Goal: Task Accomplishment & Management: Manage account settings

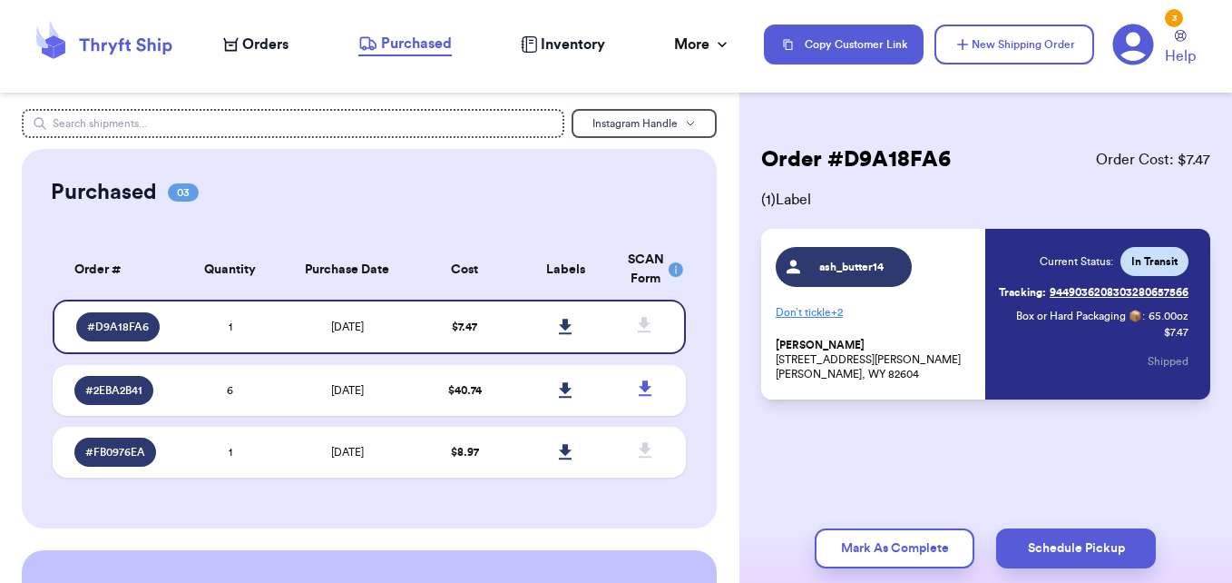
click at [278, 44] on span "Orders" at bounding box center [265, 45] width 46 height 22
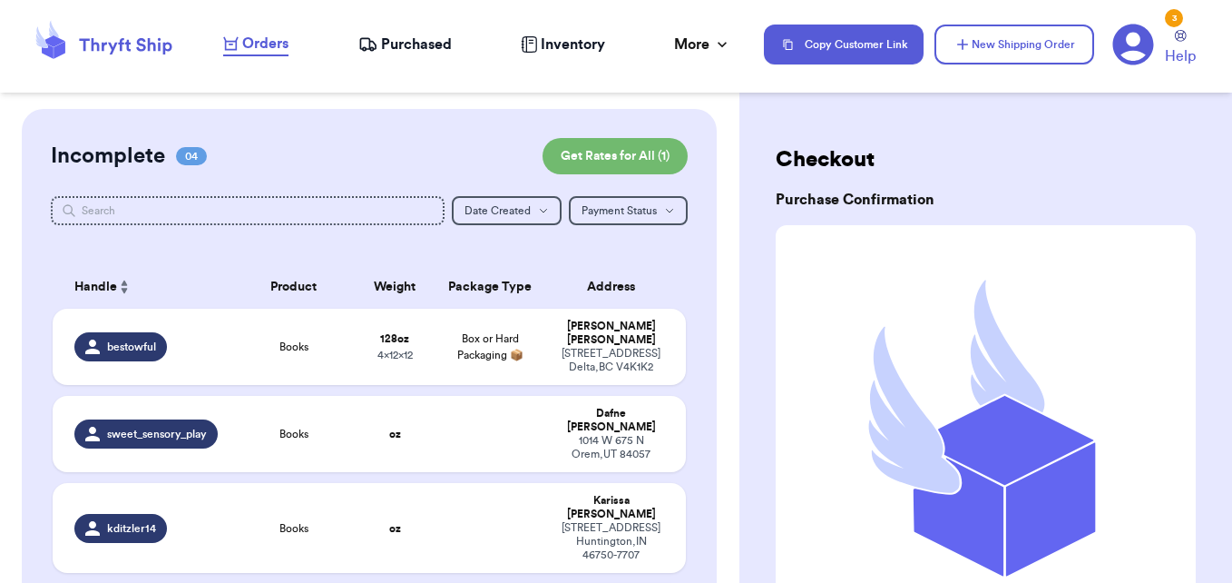
click at [578, 49] on span "Inventory" at bounding box center [573, 45] width 64 height 22
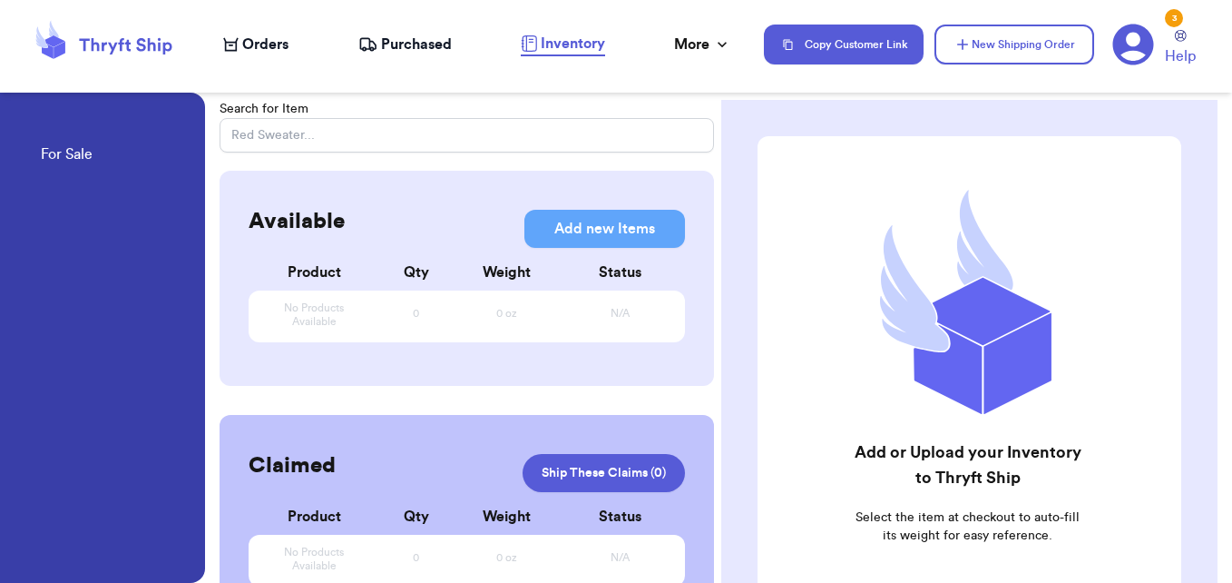
click at [419, 40] on span "Purchased" at bounding box center [416, 45] width 71 height 22
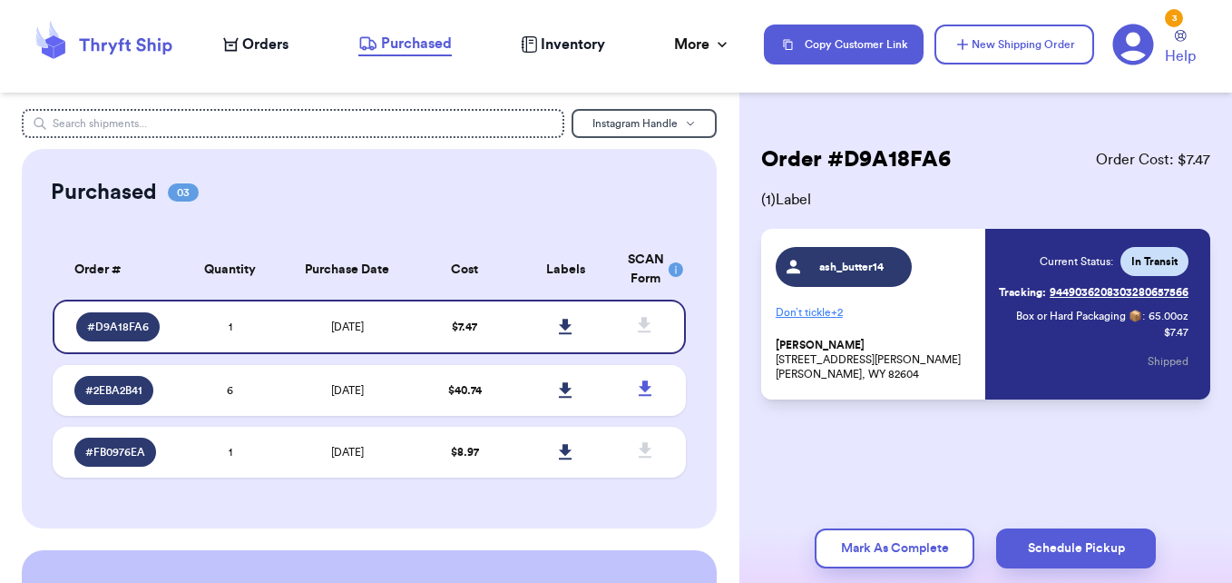
click at [578, 54] on span "Inventory" at bounding box center [573, 45] width 64 height 22
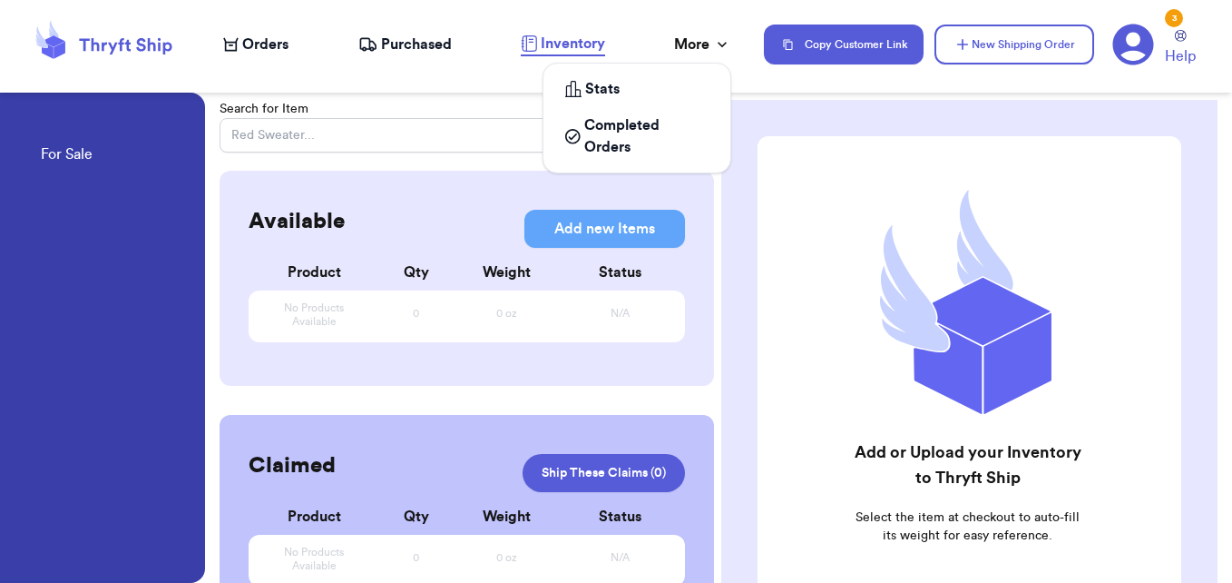
click at [713, 44] on icon at bounding box center [722, 44] width 18 height 18
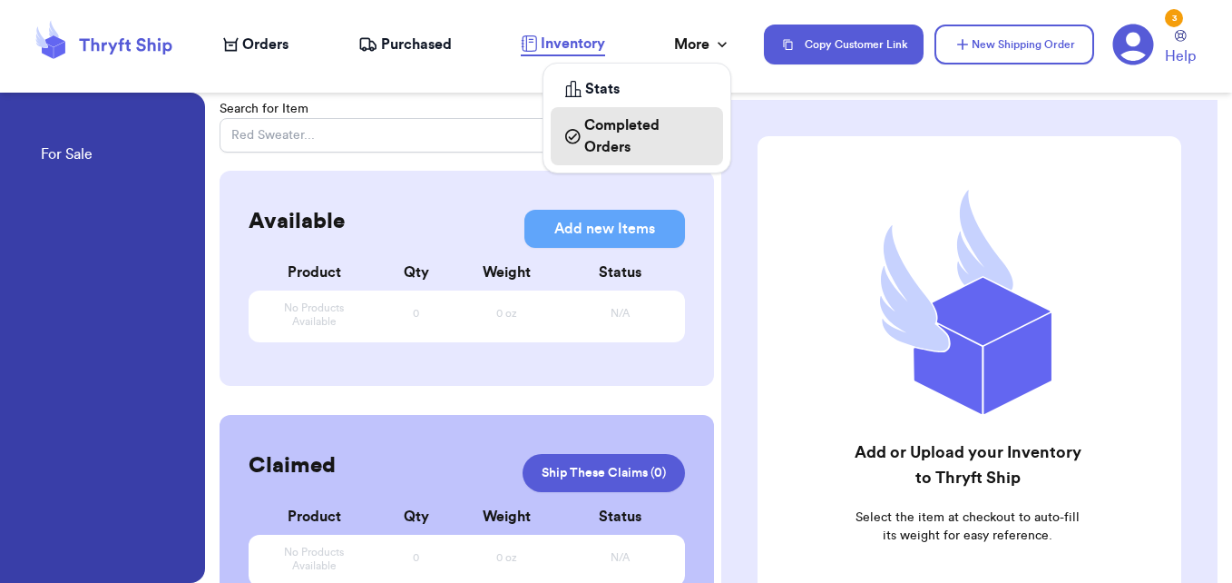
click at [682, 144] on span "Completed Orders" at bounding box center [646, 136] width 124 height 44
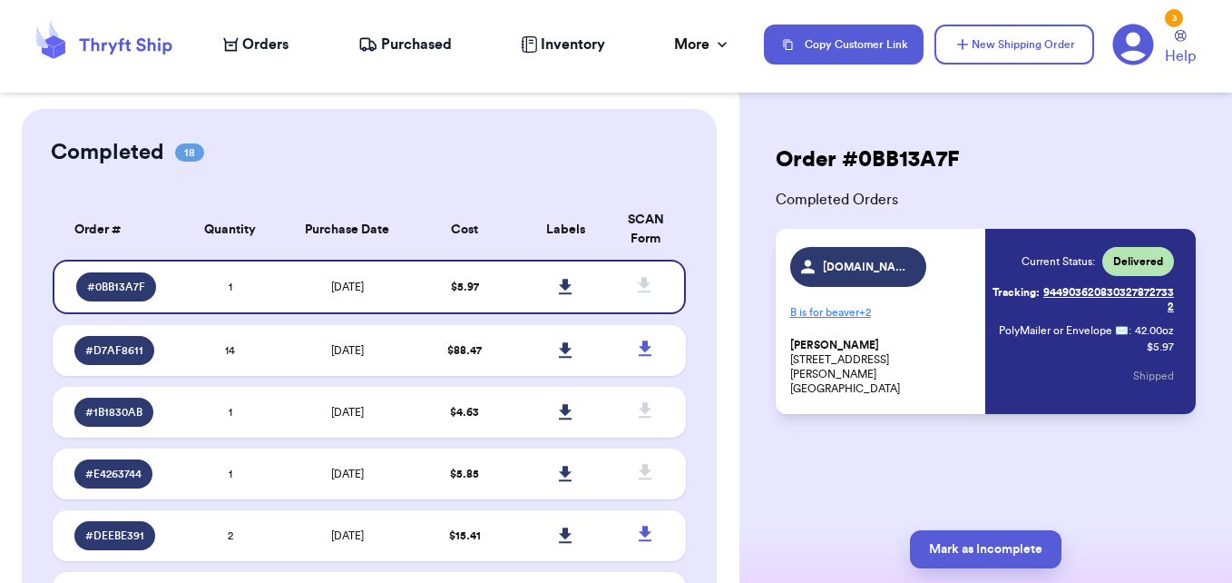
click at [427, 41] on span "Purchased" at bounding box center [416, 45] width 71 height 22
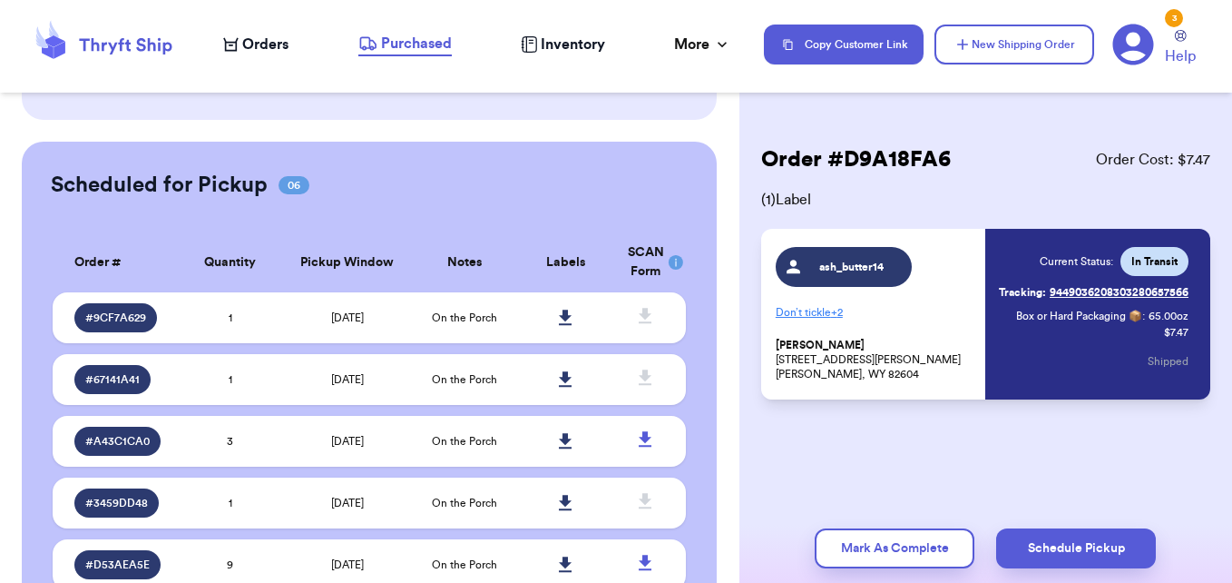
scroll to position [499, 0]
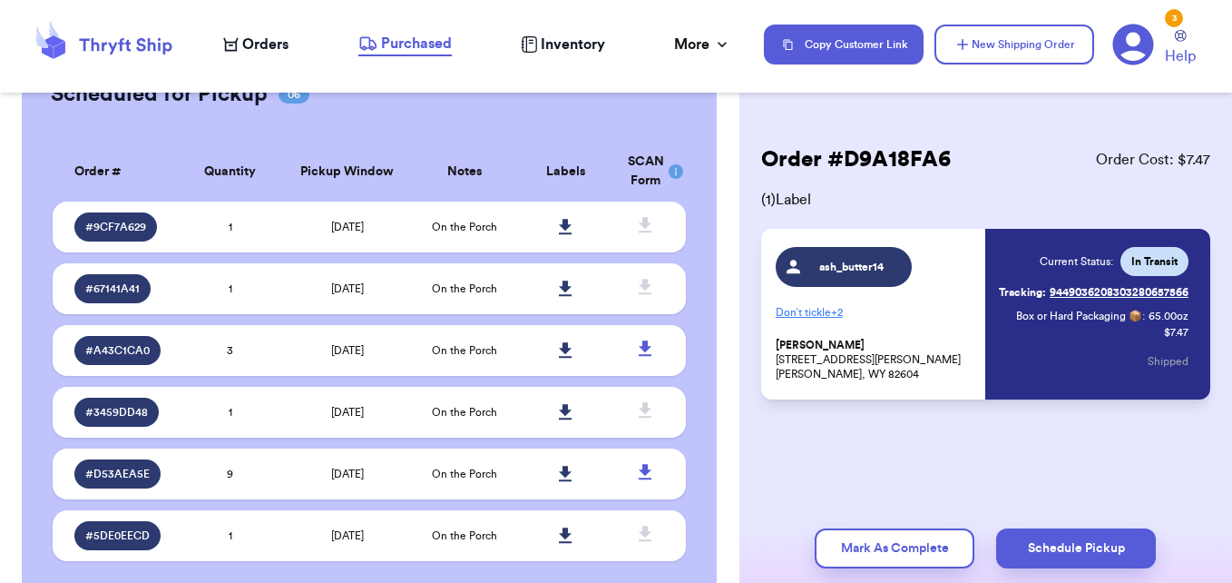
click at [1077, 289] on link "Tracking: 9449036208303280657566" at bounding box center [1094, 292] width 190 height 29
click at [290, 291] on td "[DATE]" at bounding box center [347, 288] width 133 height 51
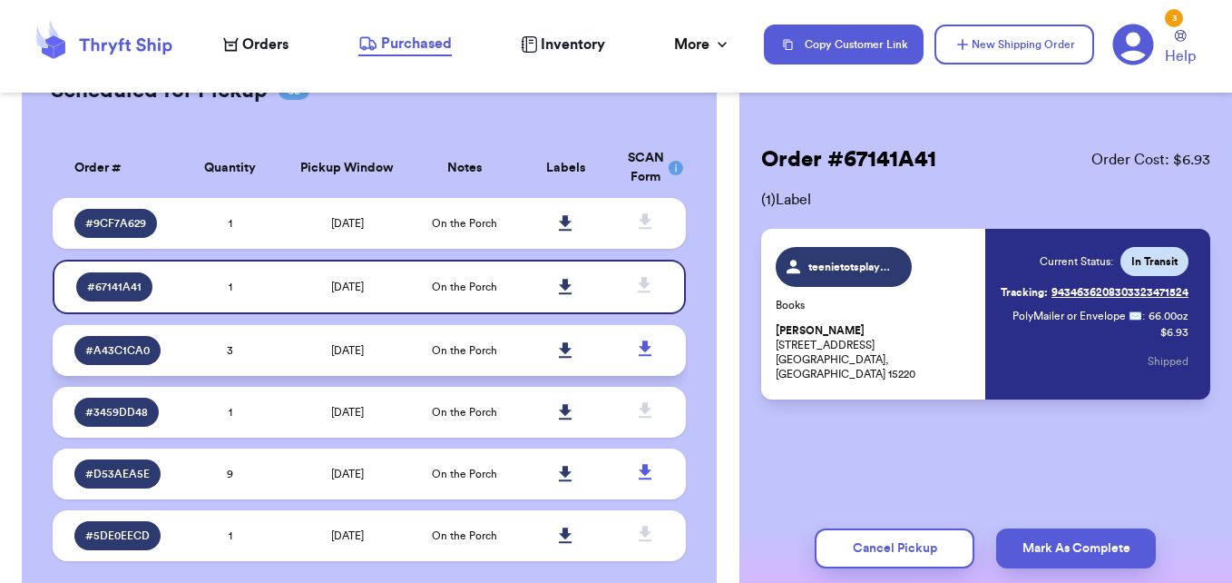
click at [282, 350] on td "[DATE]" at bounding box center [347, 350] width 133 height 51
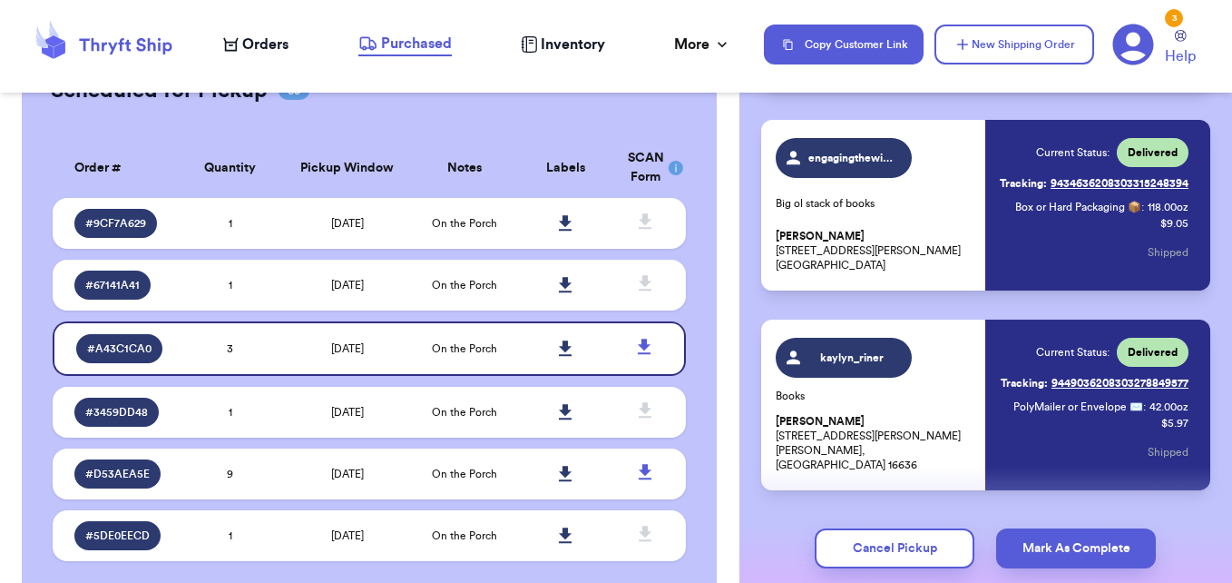
scroll to position [361, 0]
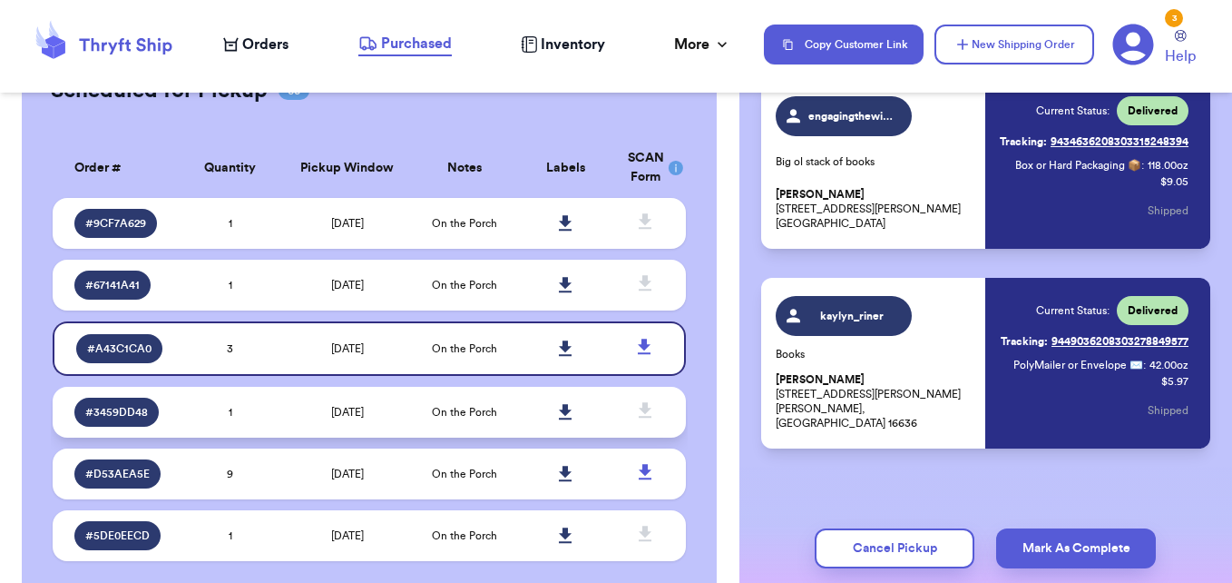
click at [281, 407] on td "[DATE]" at bounding box center [347, 412] width 133 height 51
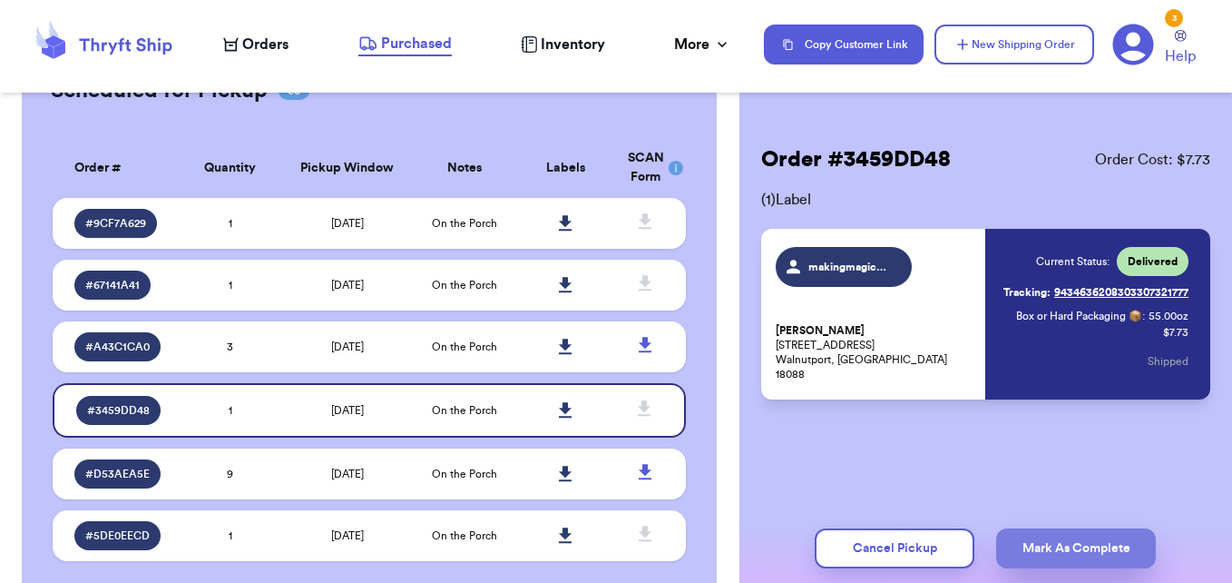
click at [1054, 550] on button "Mark As Complete" at bounding box center [1076, 548] width 160 height 40
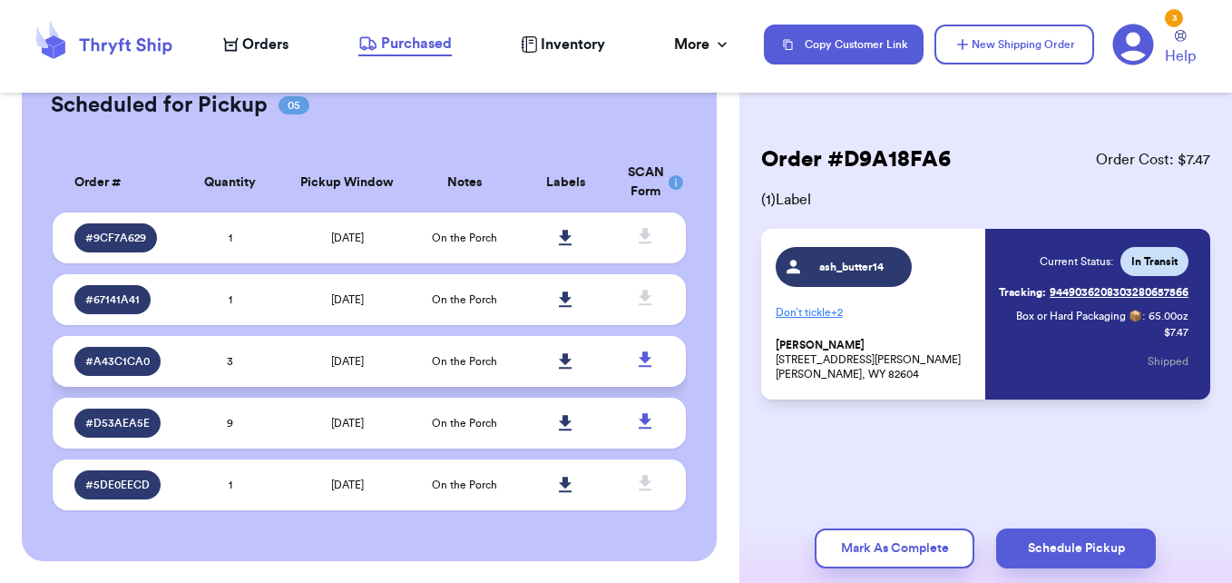
scroll to position [488, 0]
click at [291, 357] on td "[DATE]" at bounding box center [347, 361] width 133 height 51
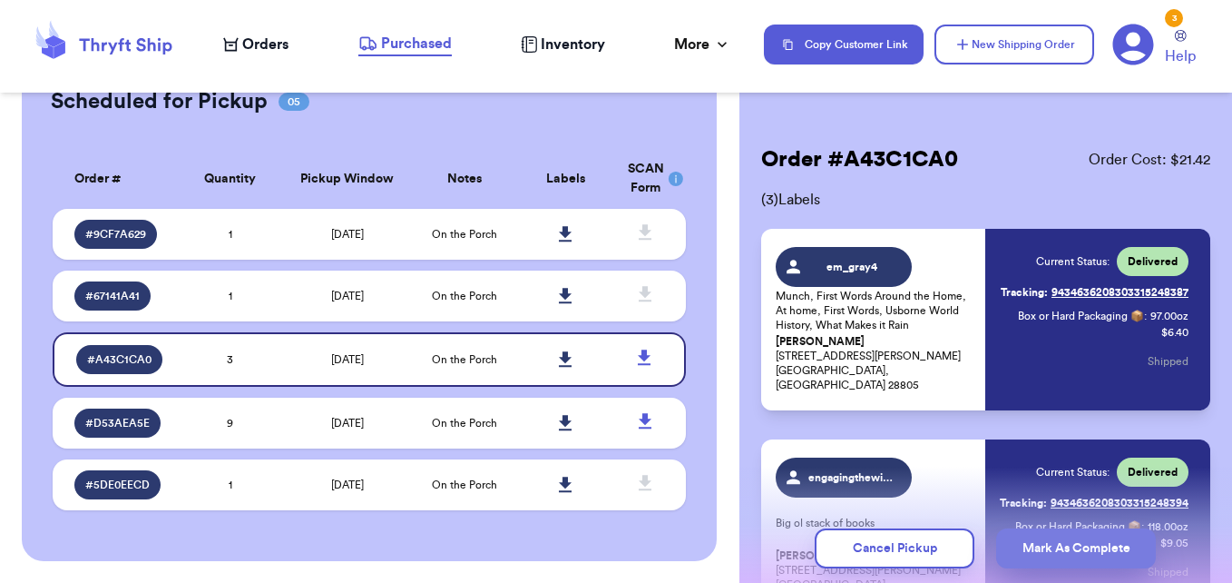
click at [1060, 552] on button "Mark As Complete" at bounding box center [1076, 548] width 160 height 40
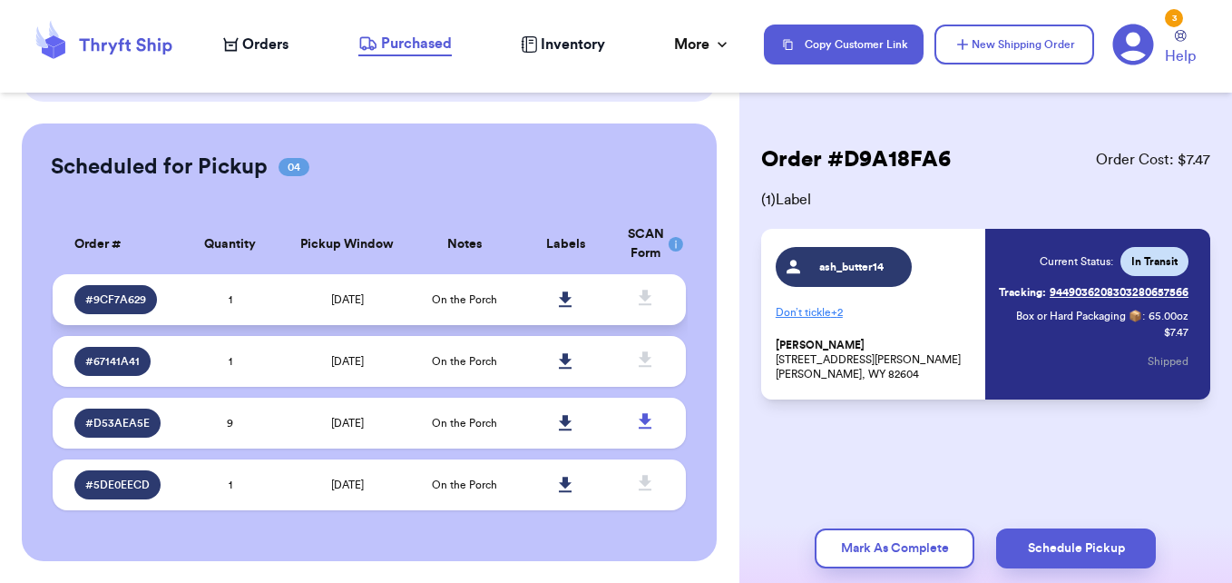
scroll to position [427, 0]
click at [289, 368] on td "[DATE]" at bounding box center [347, 361] width 133 height 51
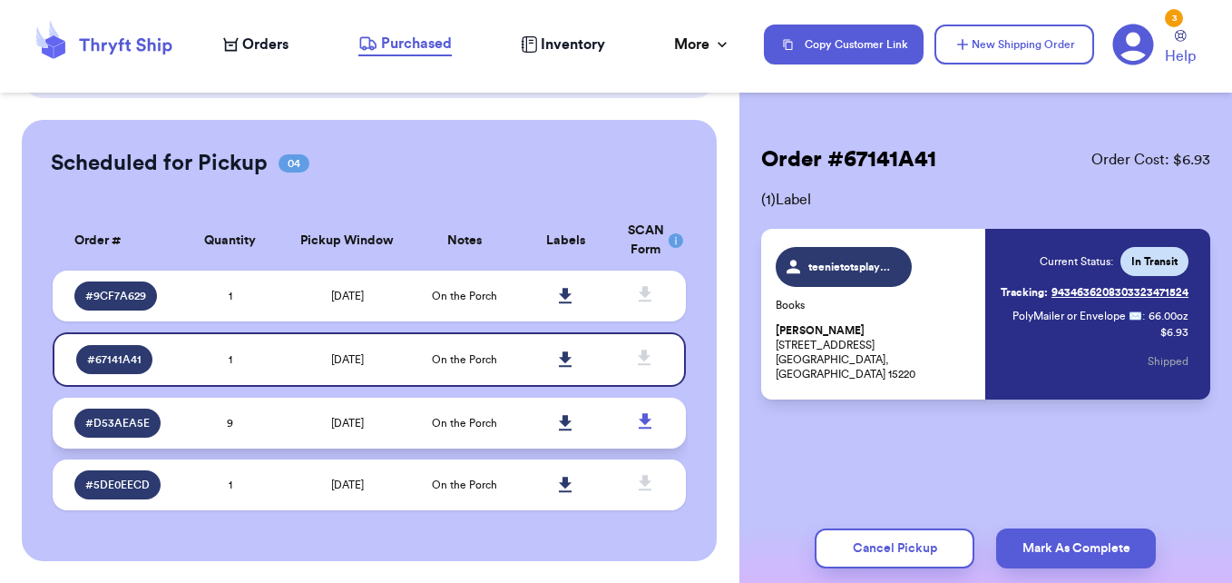
click at [282, 417] on td "[DATE]" at bounding box center [347, 422] width 133 height 51
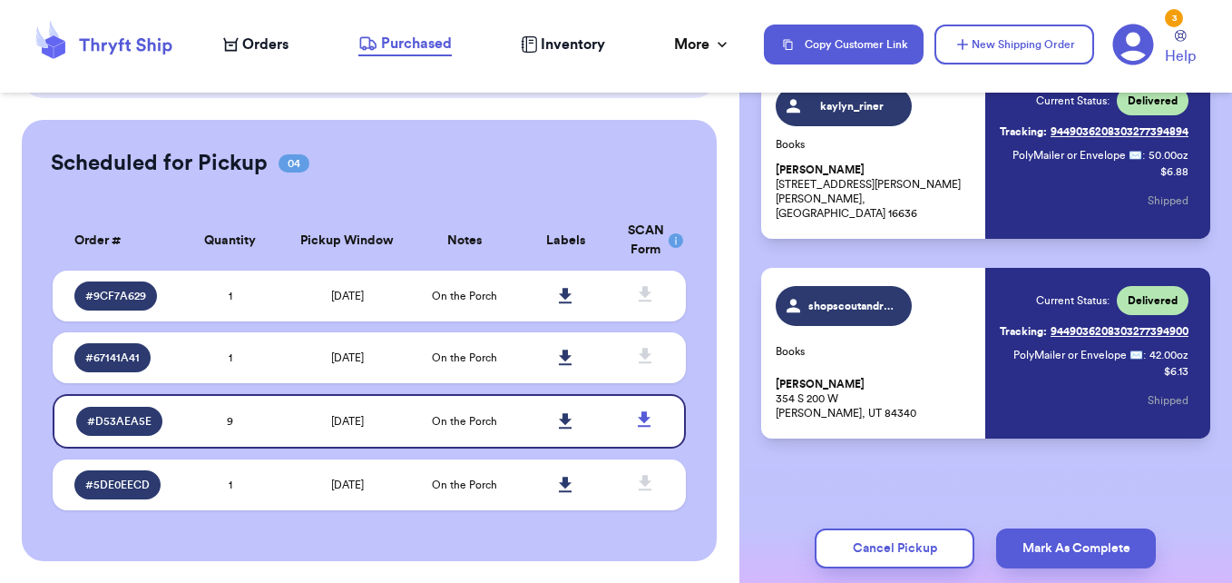
scroll to position [1559, 0]
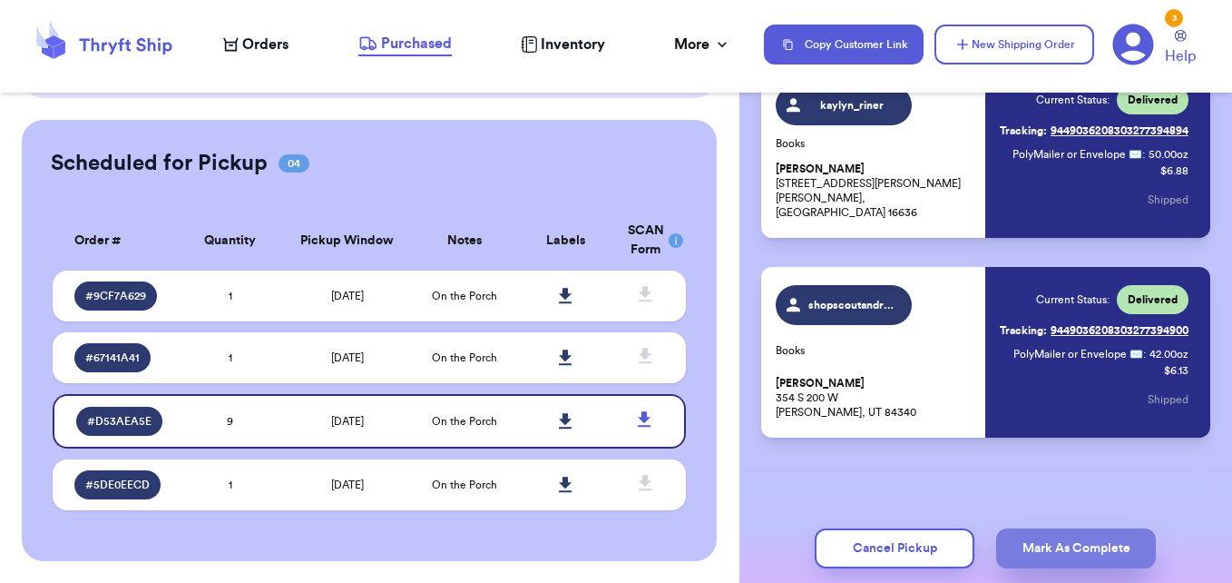
click at [1089, 549] on button "Mark As Complete" at bounding box center [1076, 548] width 160 height 40
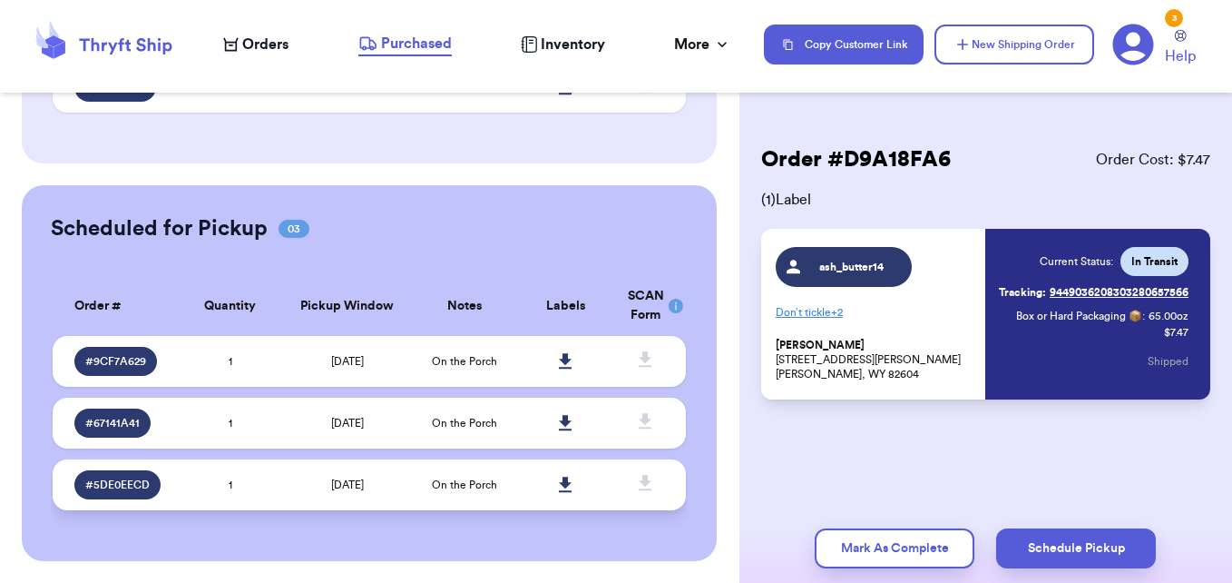
scroll to position [365, 0]
click at [289, 486] on td "[DATE]" at bounding box center [347, 484] width 133 height 51
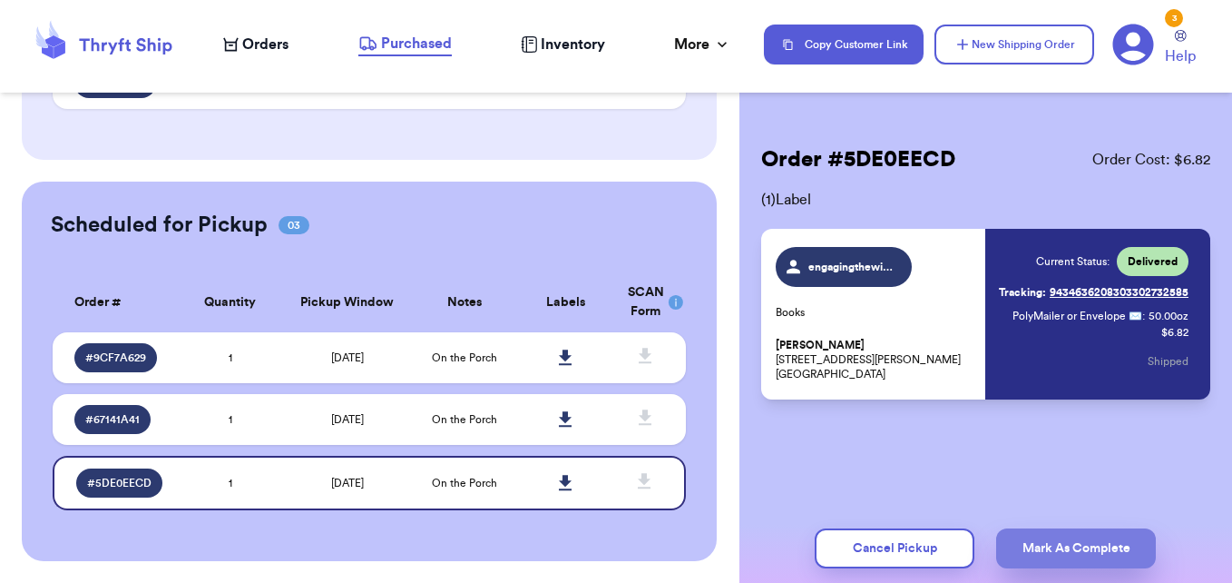
click at [1070, 544] on button "Mark As Complete" at bounding box center [1076, 548] width 160 height 40
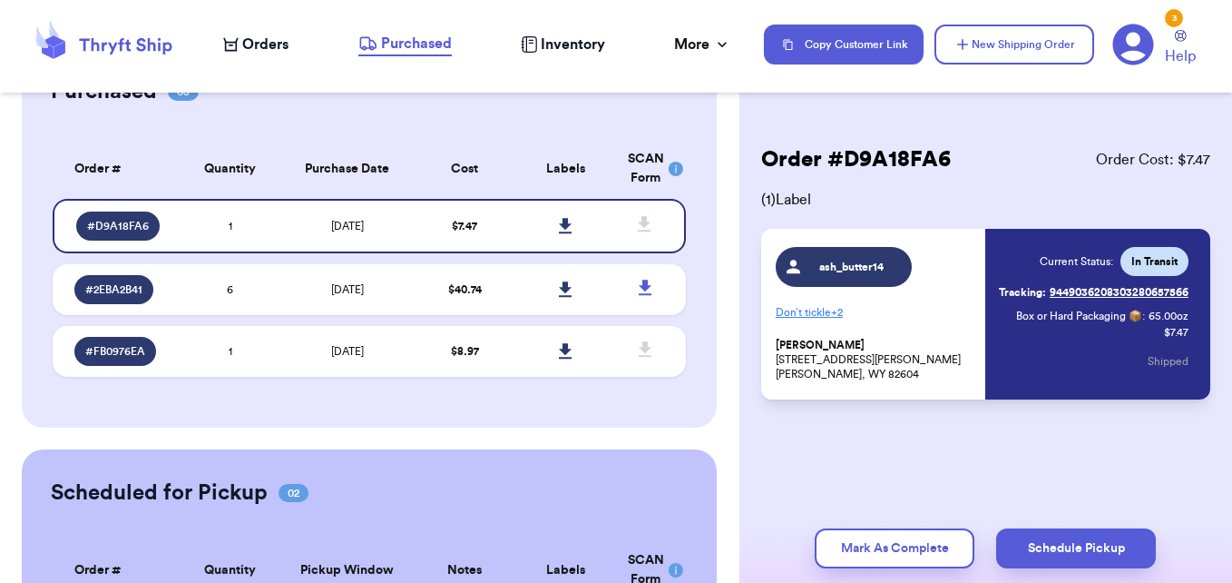
scroll to position [0, 0]
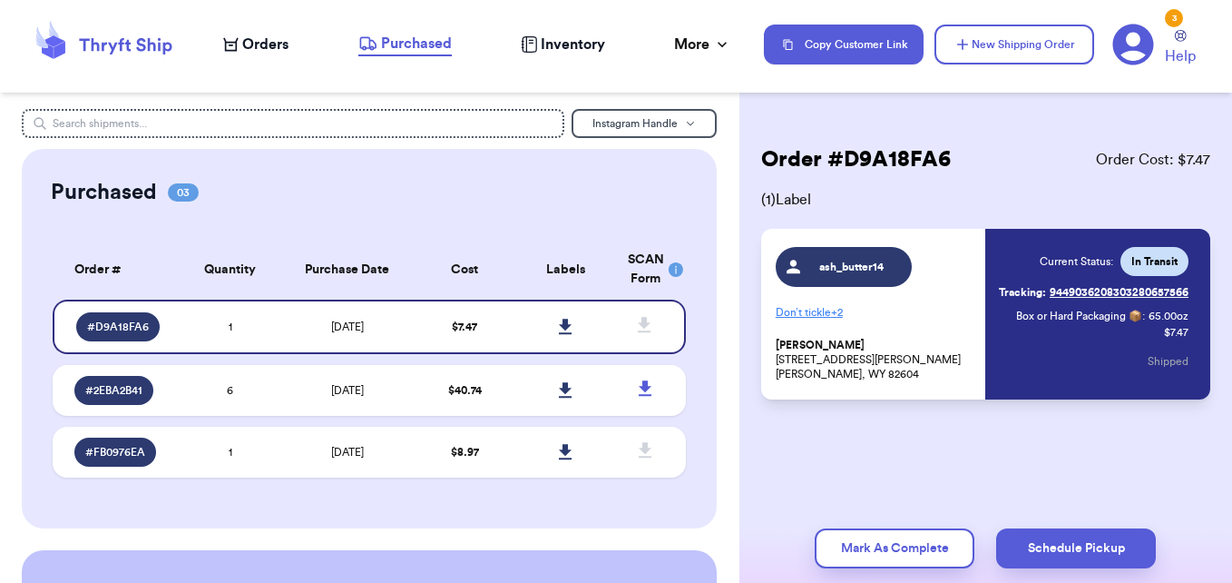
click at [287, 50] on span "Orders" at bounding box center [265, 45] width 46 height 22
